Goal: Task Accomplishment & Management: Manage account settings

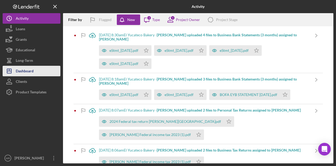
click at [46, 68] on button "Icon/Dashboard Dashboard" at bounding box center [32, 71] width 58 height 11
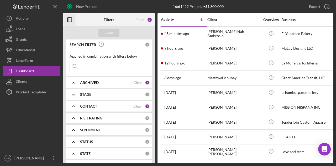
click at [69, 20] on icon "button" at bounding box center [70, 20] width 12 height 12
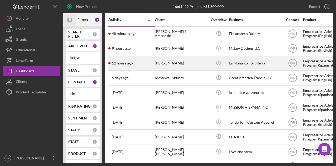
click at [191, 60] on div "[PERSON_NAME]" at bounding box center [181, 63] width 53 height 14
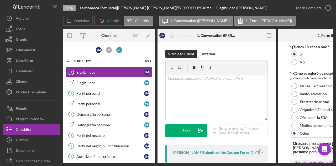
click at [113, 82] on div "Elegibilidad" at bounding box center [110, 83] width 68 height 4
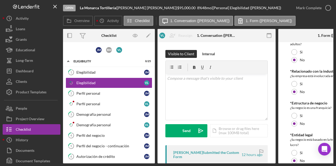
scroll to position [259, 0]
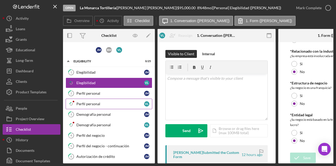
click at [85, 102] on div "Perfil personal" at bounding box center [110, 104] width 68 height 4
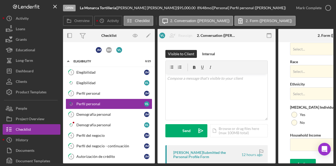
scroll to position [230, 0]
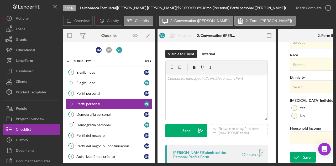
click at [106, 123] on div "Demografía personal" at bounding box center [110, 125] width 68 height 4
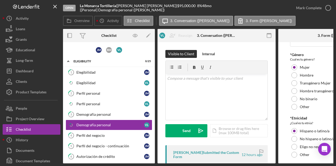
scroll to position [187, 0]
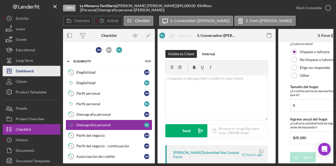
click at [36, 69] on button "Icon/Dashboard Dashboard" at bounding box center [32, 71] width 58 height 11
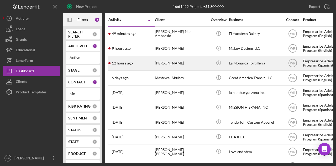
click at [206, 67] on div "[PERSON_NAME]" at bounding box center [181, 63] width 53 height 14
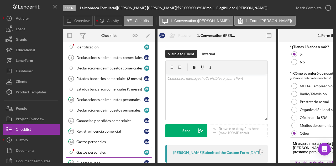
scroll to position [158, 0]
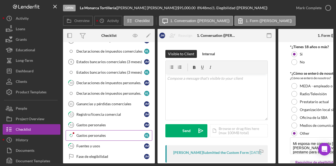
click at [94, 133] on div "Gastos personales" at bounding box center [110, 135] width 68 height 4
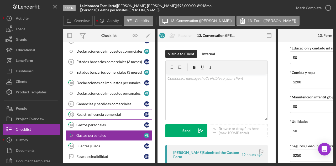
scroll to position [53, 0]
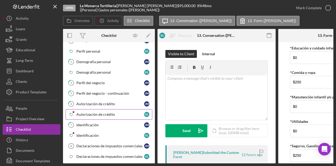
click at [100, 112] on div "Autorización de crédito" at bounding box center [110, 114] width 68 height 4
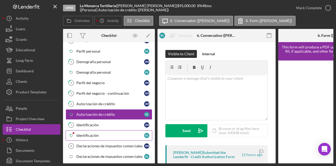
click at [93, 135] on div "Identificación" at bounding box center [110, 135] width 68 height 4
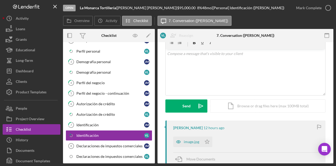
scroll to position [53, 0]
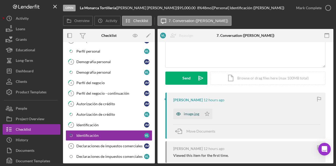
click at [189, 115] on div "image.jpg" at bounding box center [191, 114] width 15 height 4
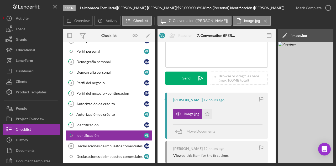
click at [294, 163] on div "Open [PERSON_NAME] Tortillería | [PERSON_NAME] | $95,000.00 8 % 48 mo | [Person…" at bounding box center [168, 83] width 336 height 166
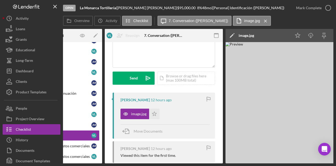
scroll to position [0, 60]
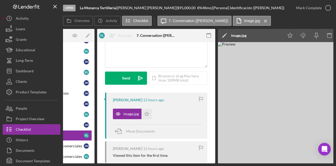
drag, startPoint x: 280, startPoint y: 163, endPoint x: 261, endPoint y: 163, distance: 19.2
click at [261, 163] on div "Open [PERSON_NAME] Tortillería | [PERSON_NAME] | $95,000.00 8 % 48 mo | [Person…" at bounding box center [168, 83] width 336 height 166
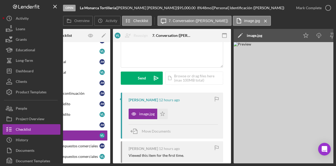
scroll to position [0, 0]
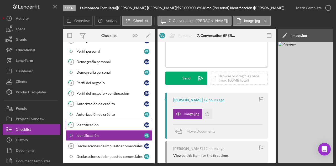
click at [88, 124] on div "Identificación" at bounding box center [110, 125] width 68 height 4
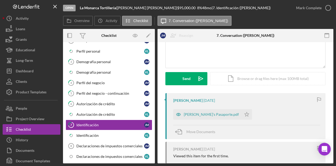
scroll to position [53, 0]
click at [207, 113] on div "[PERSON_NAME]'s Pasaporte.pdf" at bounding box center [211, 114] width 55 height 4
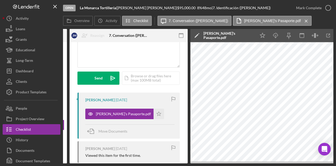
scroll to position [0, 95]
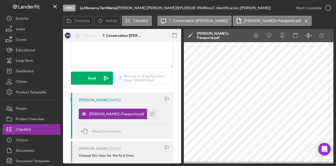
drag, startPoint x: 258, startPoint y: 163, endPoint x: 233, endPoint y: 163, distance: 25.0
click at [233, 163] on div "Open [PERSON_NAME][GEOGRAPHIC_DATA] | [PERSON_NAME] | $95,000.00 8 % 48 mo | 7.…" at bounding box center [168, 83] width 336 height 166
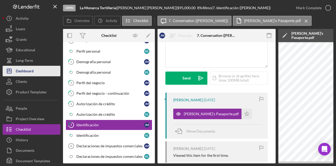
click at [32, 68] on div "Dashboard" at bounding box center [25, 72] width 18 height 12
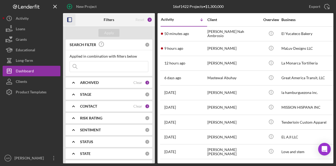
click at [71, 23] on icon "button" at bounding box center [70, 20] width 12 height 12
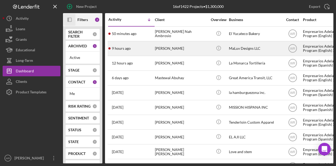
click at [181, 50] on div "[PERSON_NAME]" at bounding box center [181, 48] width 53 height 14
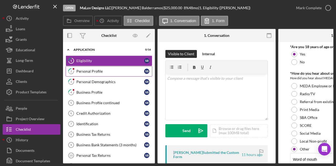
click at [108, 71] on div "Personal Profile" at bounding box center [110, 71] width 68 height 4
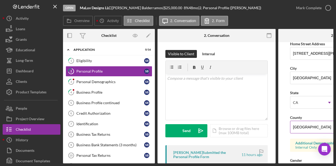
scroll to position [105, 0]
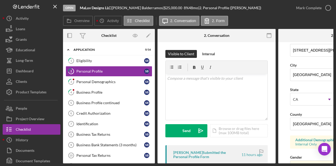
drag, startPoint x: 280, startPoint y: 163, endPoint x: 305, endPoint y: 167, distance: 25.3
click at [305, 165] on html "Open MaLuv Designs LLC | [PERSON_NAME] | $25,000.00 8 % 48 mo | 2. Personal Pro…" at bounding box center [168, 83] width 336 height 166
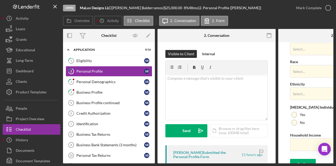
scroll to position [230, 0]
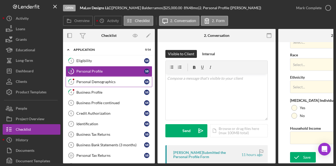
click at [108, 80] on div "Personal Demographics" at bounding box center [110, 82] width 68 height 4
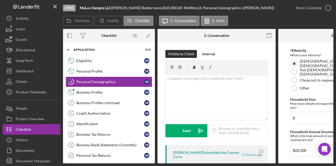
scroll to position [170, 0]
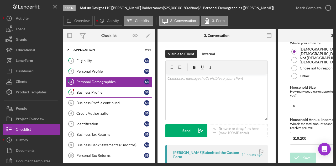
click at [115, 91] on div "Business Profile" at bounding box center [110, 92] width 68 height 4
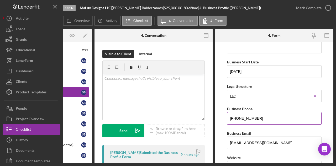
scroll to position [79, 0]
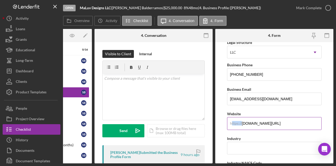
drag, startPoint x: 232, startPoint y: 121, endPoint x: 305, endPoint y: 122, distance: 73.3
click at [305, 122] on div "https:// Website [DOMAIN_NAME][URL]" at bounding box center [274, 119] width 95 height 19
click at [244, 125] on input "[DOMAIN_NAME][URL]" at bounding box center [274, 123] width 95 height 13
drag, startPoint x: 242, startPoint y: 123, endPoint x: 321, endPoint y: 123, distance: 79.8
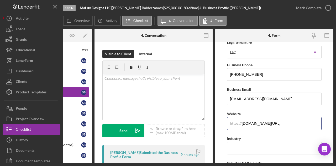
click at [321, 123] on form "Business Name MaLuv Designs LLC DBA Business Start Date [DATE] Legal Structure …" at bounding box center [274, 102] width 118 height 121
click at [100, 163] on div "Open MaLuv Designs LLC | [PERSON_NAME] | $25,000.00 8 % 48 mo | 4. Business Pro…" at bounding box center [168, 83] width 336 height 166
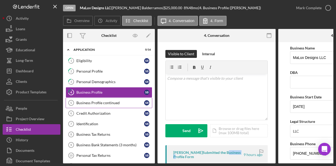
click at [97, 102] on div "Business Profile continued" at bounding box center [110, 103] width 68 height 4
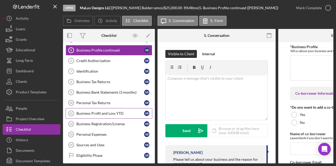
scroll to position [79, 0]
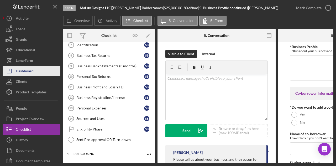
click at [39, 66] on button "Icon/Dashboard Dashboard" at bounding box center [32, 71] width 58 height 11
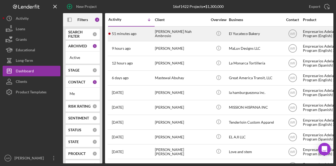
click at [173, 33] on div "[PERSON_NAME] Nah Ambrosio" at bounding box center [181, 34] width 53 height 14
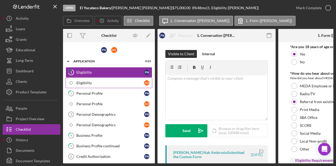
click at [110, 80] on link "Eligibility S O" at bounding box center [109, 82] width 87 height 11
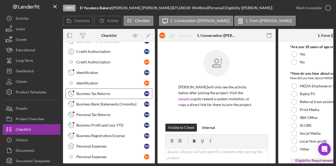
scroll to position [105, 0]
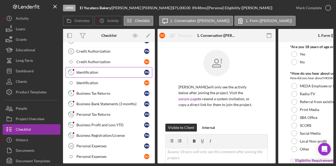
click at [112, 70] on div "Identification" at bounding box center [110, 72] width 68 height 4
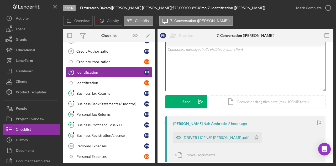
scroll to position [53, 0]
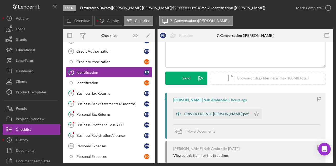
click at [195, 115] on div "DRIVER LICENSE [PERSON_NAME].pdf" at bounding box center [216, 114] width 65 height 4
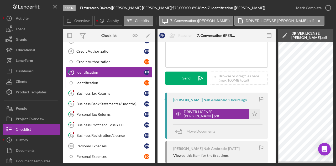
click at [105, 84] on link "Identification S O" at bounding box center [109, 82] width 87 height 11
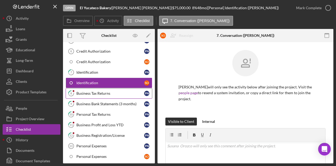
click at [100, 91] on div "Business Tax Returns" at bounding box center [110, 93] width 68 height 4
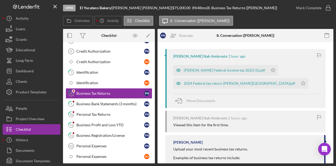
scroll to position [105, 0]
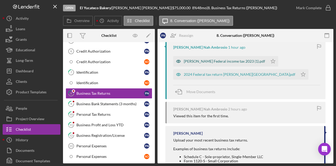
click at [216, 63] on div "[PERSON_NAME] Federal income tax 2023 (1).pdf" at bounding box center [220, 61] width 95 height 11
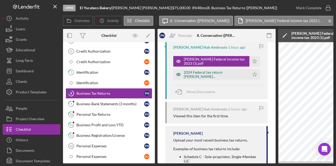
click at [214, 73] on div "2024 Federal tax return [PERSON_NAME][GEOGRAPHIC_DATA]pdf" at bounding box center [215, 74] width 63 height 8
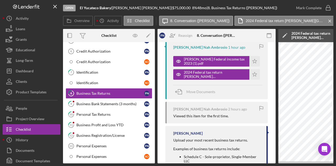
drag, startPoint x: 196, startPoint y: 163, endPoint x: 242, endPoint y: 163, distance: 45.7
click at [247, 163] on div "Overview Internal Workflow Stage Open Icon/Dropdown Arrow Archive (can unarchiv…" at bounding box center [198, 96] width 270 height 134
drag, startPoint x: 188, startPoint y: 163, endPoint x: 225, endPoint y: 164, distance: 36.8
click at [225, 164] on div "Open El Yucateco Bakery | [PERSON_NAME] Nah Ambrosio | $75,000.00 8 % 48 mo | 8…" at bounding box center [168, 83] width 336 height 166
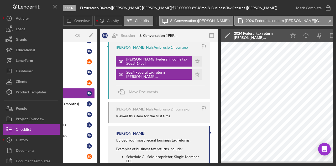
scroll to position [0, 0]
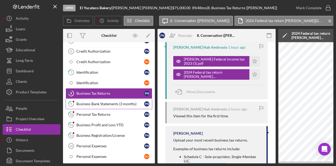
click at [111, 102] on div "Business Bank Statements (3 months)" at bounding box center [110, 104] width 68 height 4
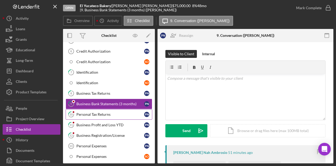
click at [107, 109] on link "10 Personal Tax Returns P N" at bounding box center [109, 114] width 87 height 11
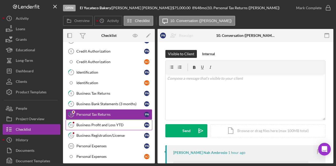
click at [101, 123] on div "Business Profit and Loss YTD" at bounding box center [110, 125] width 68 height 4
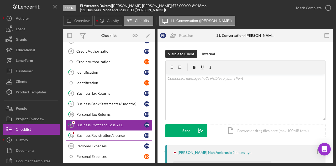
click at [101, 130] on link "12 Business Registration/License P N" at bounding box center [109, 135] width 87 height 11
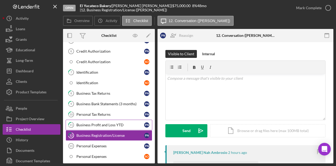
click at [101, 123] on div "Business Profit and Loss YTD" at bounding box center [110, 125] width 68 height 4
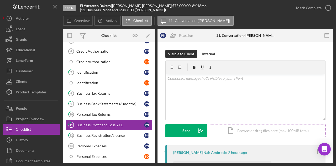
scroll to position [53, 0]
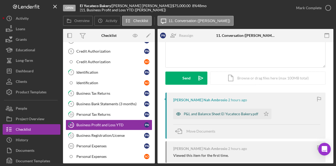
click at [192, 111] on div "P&L and Balance Sheet El Yucateco Bakery.pdf" at bounding box center [217, 113] width 88 height 11
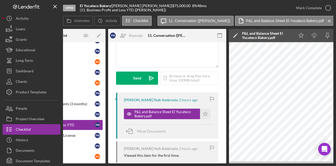
scroll to position [0, 0]
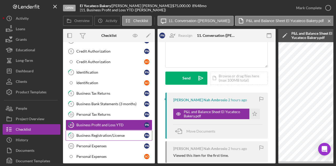
click at [96, 134] on div "Business Registration/License" at bounding box center [110, 135] width 68 height 4
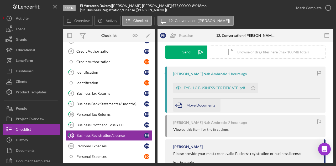
scroll to position [79, 0]
click at [212, 87] on div "EYB LLC BUSINESS CERTIFICATE .pdf" at bounding box center [214, 87] width 61 height 4
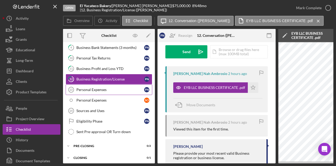
scroll to position [0, 0]
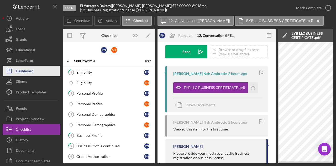
click at [47, 72] on button "Icon/Dashboard Dashboard" at bounding box center [32, 71] width 58 height 11
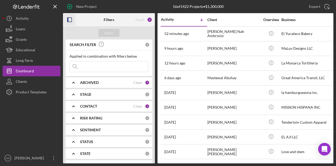
click at [65, 20] on icon "button" at bounding box center [70, 20] width 12 height 12
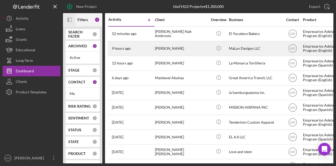
click at [182, 52] on div "[PERSON_NAME]" at bounding box center [181, 48] width 53 height 14
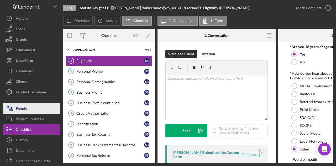
click at [31, 112] on button "People" at bounding box center [32, 108] width 58 height 11
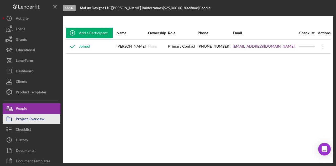
click at [29, 118] on div "Project Overview" at bounding box center [30, 119] width 29 height 12
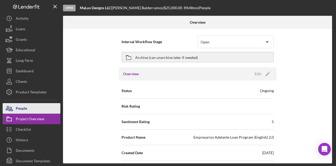
click at [34, 110] on button "People" at bounding box center [32, 108] width 58 height 11
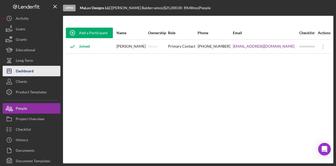
click at [39, 66] on button "Icon/Dashboard Dashboard" at bounding box center [32, 71] width 58 height 11
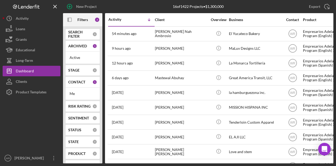
click at [169, 60] on div "[PERSON_NAME]" at bounding box center [181, 63] width 53 height 14
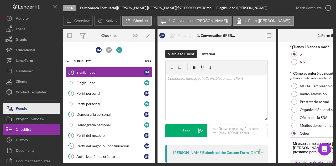
click at [38, 106] on button "People" at bounding box center [32, 108] width 58 height 11
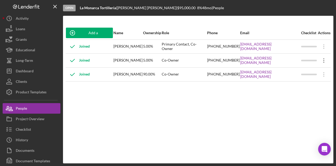
click at [325, 61] on icon "Icon/Overflow" at bounding box center [324, 60] width 13 height 13
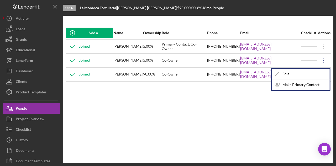
click at [232, 76] on div "[PHONE_NUMBER]" at bounding box center [223, 74] width 33 height 13
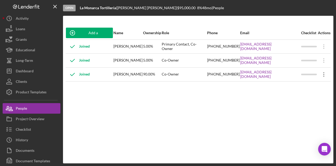
click at [325, 74] on icon "Icon/Overflow" at bounding box center [324, 74] width 13 height 13
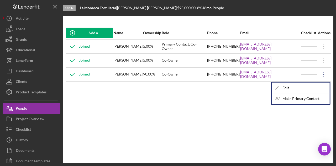
click at [224, 91] on div "Add a Participant Name Ownership Role Phone Email Checklist Actions Joined [PER…" at bounding box center [198, 89] width 270 height 126
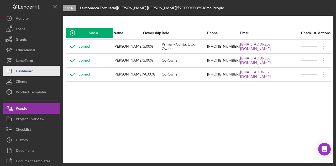
click at [37, 70] on button "Icon/Dashboard Dashboard" at bounding box center [32, 71] width 58 height 11
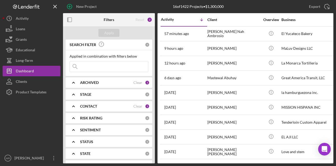
click at [69, 21] on icon "button" at bounding box center [70, 20] width 12 height 12
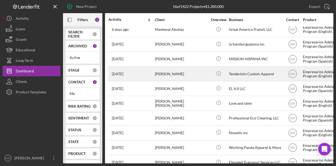
scroll to position [103, 0]
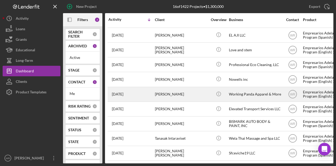
click at [166, 93] on div "[PERSON_NAME]" at bounding box center [181, 94] width 53 height 14
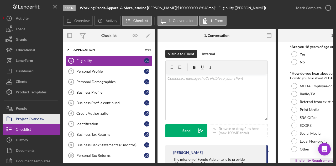
click at [35, 120] on div "Project Overview" at bounding box center [30, 119] width 29 height 12
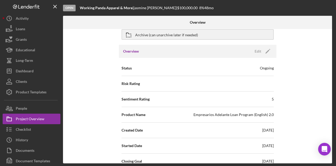
scroll to position [53, 0]
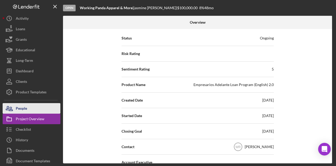
click at [22, 105] on div "People" at bounding box center [21, 109] width 11 height 12
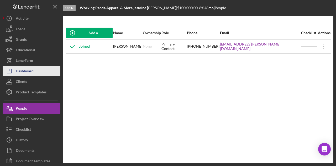
click at [40, 71] on button "Icon/Dashboard Dashboard" at bounding box center [32, 71] width 58 height 11
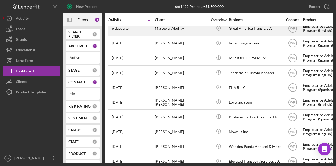
scroll to position [103, 0]
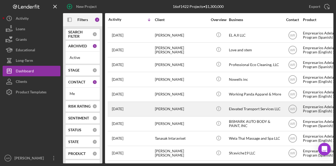
click at [168, 107] on div "[PERSON_NAME]" at bounding box center [181, 109] width 53 height 14
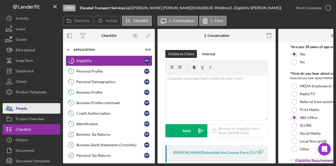
click at [28, 107] on button "People" at bounding box center [32, 108] width 58 height 11
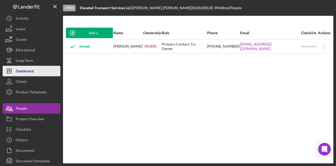
click at [38, 70] on button "Icon/Dashboard Dashboard" at bounding box center [32, 71] width 58 height 11
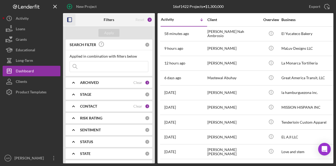
click at [72, 19] on icon "button" at bounding box center [70, 20] width 12 height 12
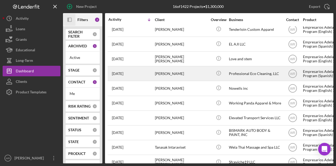
scroll to position [103, 0]
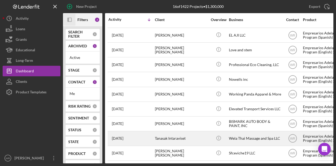
click at [168, 135] on div "Tanasak Intaraviset" at bounding box center [181, 138] width 53 height 14
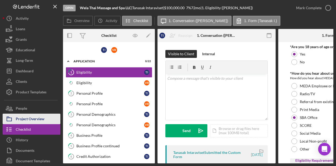
click at [43, 119] on div "Project Overview" at bounding box center [30, 119] width 29 height 12
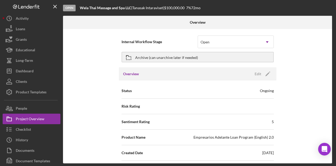
scroll to position [26, 0]
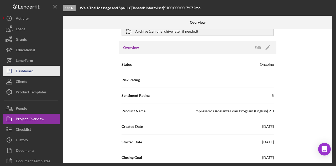
click at [32, 70] on div "Dashboard" at bounding box center [25, 72] width 18 height 12
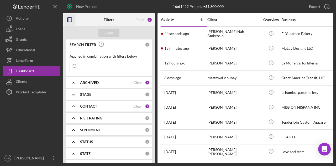
click at [70, 19] on icon "button" at bounding box center [70, 20] width 12 height 12
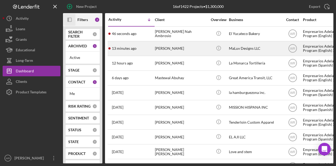
click at [172, 50] on div "[PERSON_NAME]" at bounding box center [181, 48] width 53 height 14
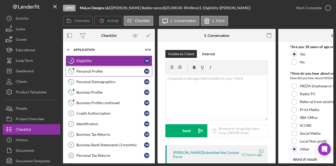
click at [101, 71] on div "Personal Profile" at bounding box center [110, 71] width 68 height 4
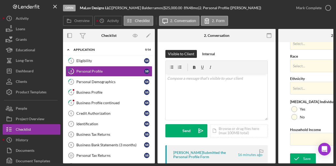
scroll to position [230, 0]
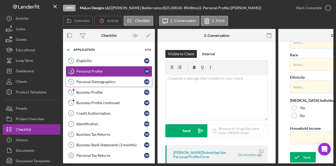
click at [102, 82] on div "Personal Demographics" at bounding box center [110, 82] width 68 height 4
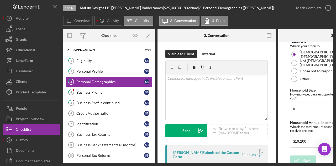
scroll to position [170, 0]
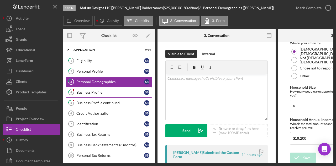
click at [100, 91] on div "Business Profile" at bounding box center [110, 92] width 68 height 4
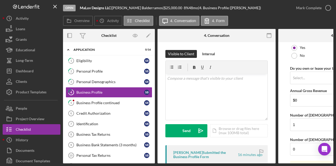
scroll to position [464, 0]
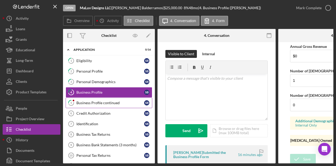
click at [105, 97] on link "5 Business Profile continued S B" at bounding box center [109, 102] width 87 height 11
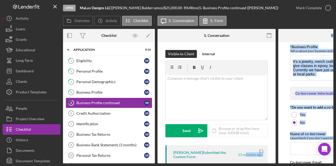
drag, startPoint x: 244, startPoint y: 161, endPoint x: 279, endPoint y: 164, distance: 35.8
click at [279, 164] on div "Open MaLuv Designs LLC | Shaila Balderramos | $25,000.00 8 % 48 mo | 5. Busines…" at bounding box center [168, 83] width 336 height 166
click at [284, 156] on form "*Business Profile Tell us about your business and the reason for the loan It’s …" at bounding box center [337, 102] width 118 height 121
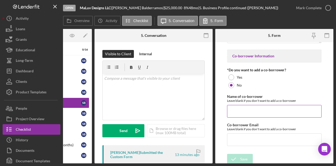
scroll to position [40, 0]
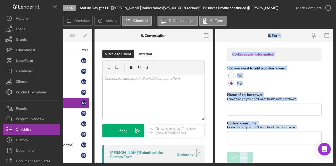
drag, startPoint x: 263, startPoint y: 161, endPoint x: 195, endPoint y: 161, distance: 68.0
click at [196, 161] on div "Overview Internal Workflow Stage Open Icon/Dropdown Arrow Archive (can unarchiv…" at bounding box center [198, 96] width 270 height 134
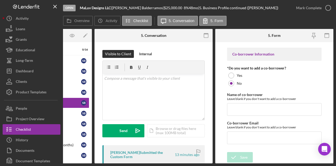
click at [189, 163] on div "Open MaLuv Designs LLC | Shaila Balderramos | $25,000.00 8 % 48 mo | 5. Busines…" at bounding box center [168, 83] width 336 height 166
drag, startPoint x: 189, startPoint y: 163, endPoint x: 131, endPoint y: 158, distance: 58.2
click at [142, 160] on div "Overview Internal Workflow Stage Open Icon/Dropdown Arrow Archive (can unarchiv…" at bounding box center [198, 96] width 270 height 134
click at [105, 163] on div "Open MaLuv Designs LLC | Shaila Balderramos | $25,000.00 8 % 48 mo | 5. Busines…" at bounding box center [168, 83] width 336 height 166
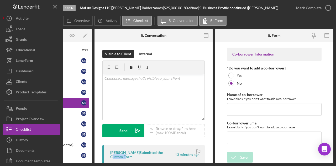
scroll to position [0, 0]
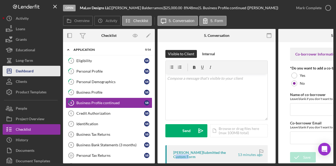
click at [39, 69] on button "Icon/Dashboard Dashboard" at bounding box center [32, 71] width 58 height 11
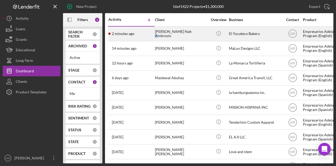
click at [188, 33] on div "[PERSON_NAME] Nah Ambrosio" at bounding box center [181, 34] width 53 height 14
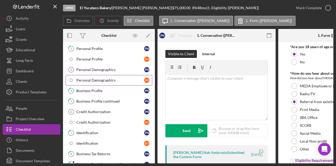
scroll to position [131, 0]
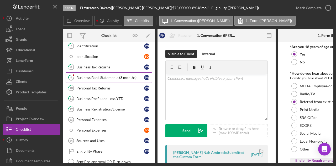
click at [102, 72] on link "9 Business Bank Statements (3 months) P N" at bounding box center [109, 77] width 87 height 11
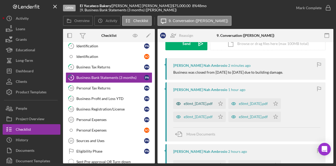
scroll to position [79, 0]
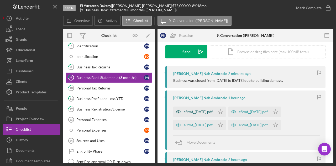
click at [204, 112] on div "eStmt_[DATE].pdf" at bounding box center [198, 112] width 29 height 4
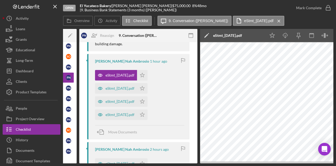
scroll to position [131, 0]
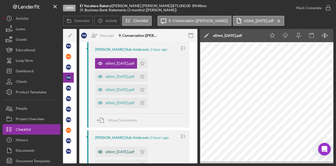
click at [123, 150] on div "eStmt_[DATE].pdf" at bounding box center [120, 151] width 29 height 4
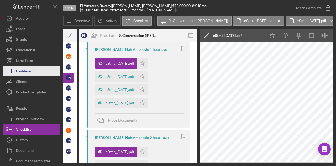
click at [30, 72] on div "Dashboard" at bounding box center [25, 72] width 18 height 12
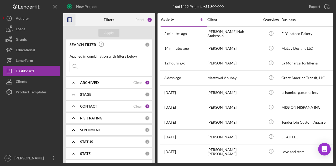
click at [70, 18] on rect "button" at bounding box center [69, 20] width 4 height 4
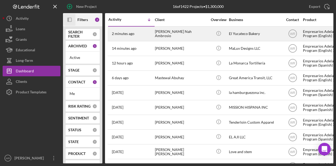
click at [178, 38] on div "[PERSON_NAME] Nah Ambrosio" at bounding box center [181, 34] width 53 height 14
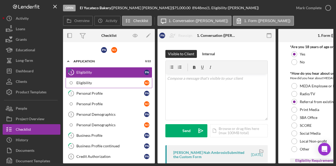
click at [100, 86] on link "Eligibility S O" at bounding box center [109, 82] width 87 height 11
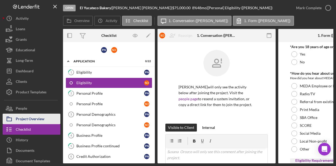
click at [31, 119] on div "Project Overview" at bounding box center [30, 119] width 29 height 12
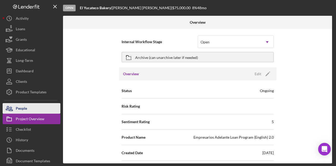
click at [35, 113] on button "People" at bounding box center [32, 108] width 58 height 11
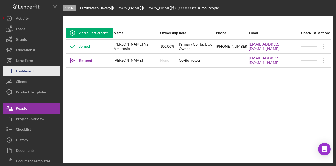
click at [36, 71] on button "Icon/Dashboard Dashboard" at bounding box center [32, 71] width 58 height 11
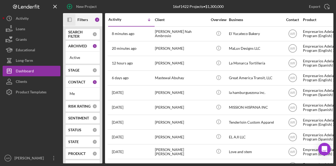
click at [71, 20] on rect "button" at bounding box center [70, 20] width 4 height 4
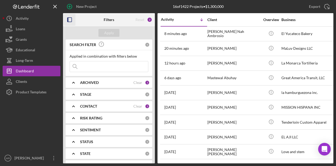
click at [71, 21] on icon "button" at bounding box center [70, 20] width 12 height 12
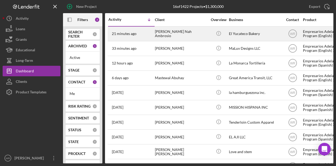
click at [184, 37] on div "[PERSON_NAME] Nah Ambrosio" at bounding box center [181, 34] width 53 height 14
